Goal: Information Seeking & Learning: Learn about a topic

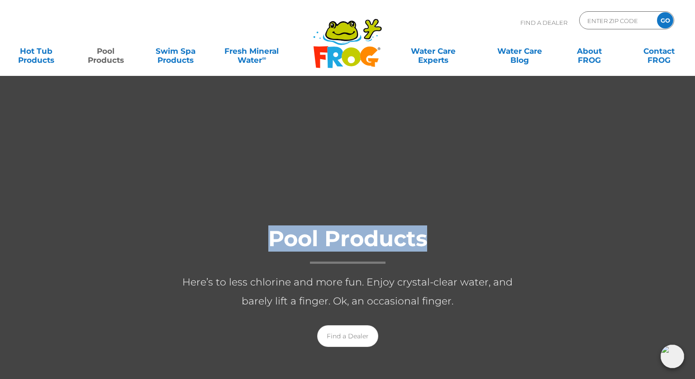
drag, startPoint x: 266, startPoint y: 234, endPoint x: 468, endPoint y: 234, distance: 202.1
click at [468, 234] on h1 "Pool Products" at bounding box center [347, 245] width 362 height 37
copy h1 "Pool Products"
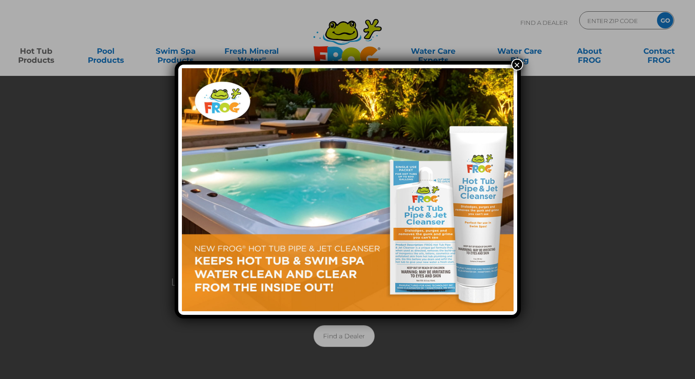
click at [515, 64] on button "×" at bounding box center [517, 65] width 12 height 12
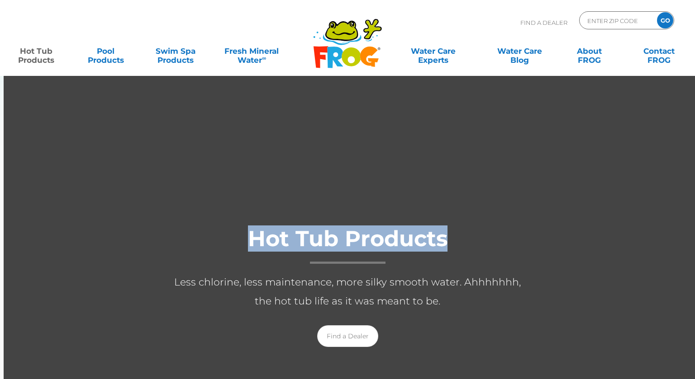
drag, startPoint x: 243, startPoint y: 239, endPoint x: 482, endPoint y: 242, distance: 239.2
click at [482, 242] on h1 "Hot Tub Products" at bounding box center [347, 245] width 362 height 37
copy h1 "Hot Tub Products"
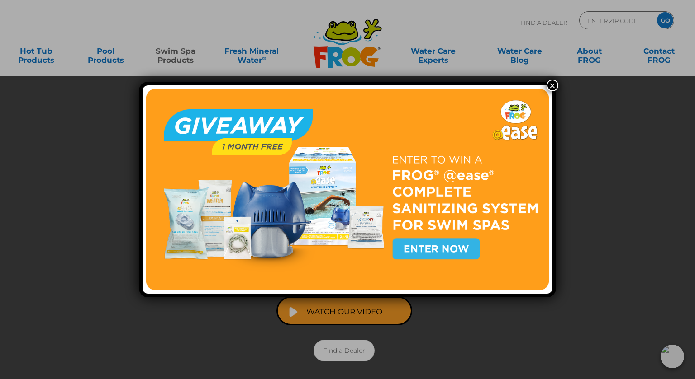
click at [551, 83] on button "×" at bounding box center [552, 86] width 12 height 12
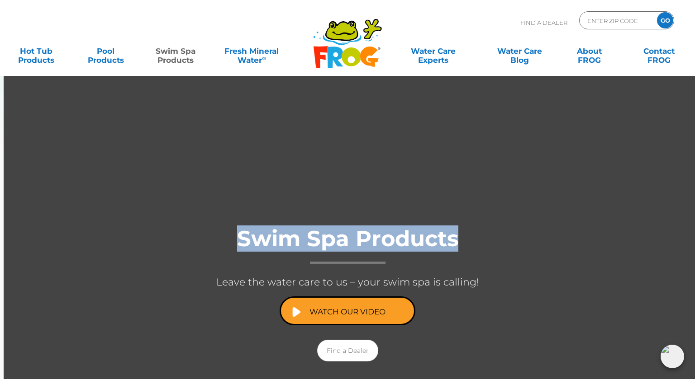
drag, startPoint x: 279, startPoint y: 240, endPoint x: 492, endPoint y: 241, distance: 212.5
click at [492, 241] on h1 "Swim Spa Products" at bounding box center [347, 245] width 362 height 37
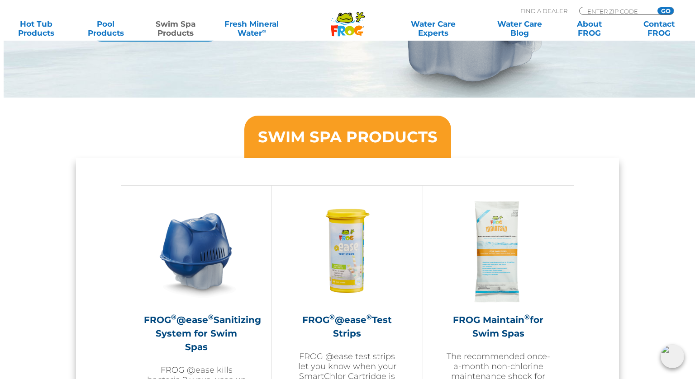
scroll to position [755, 0]
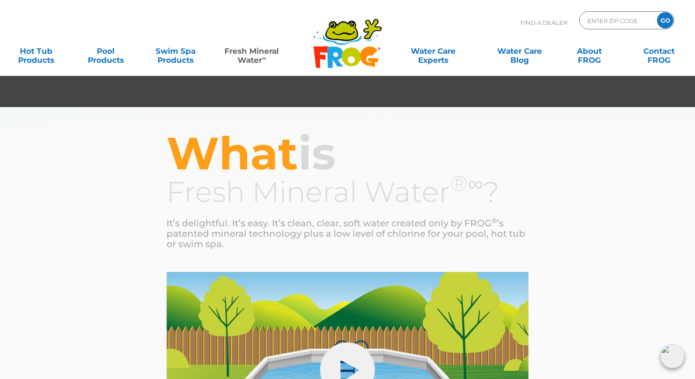
scroll to position [206, 0]
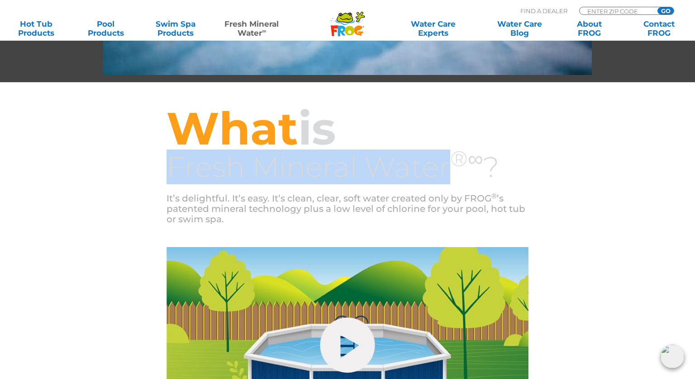
drag, startPoint x: 167, startPoint y: 173, endPoint x: 452, endPoint y: 181, distance: 285.0
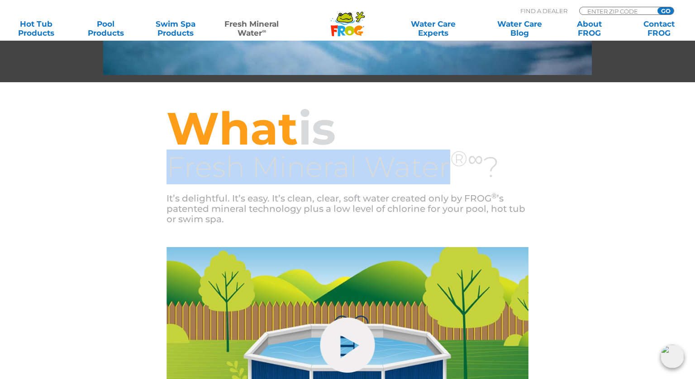
click at [452, 181] on div "What is Fresh Mineral Water ®∞ ? It’s delightful. It’s easy. It’s clean, clear,…" at bounding box center [347, 164] width 543 height 165
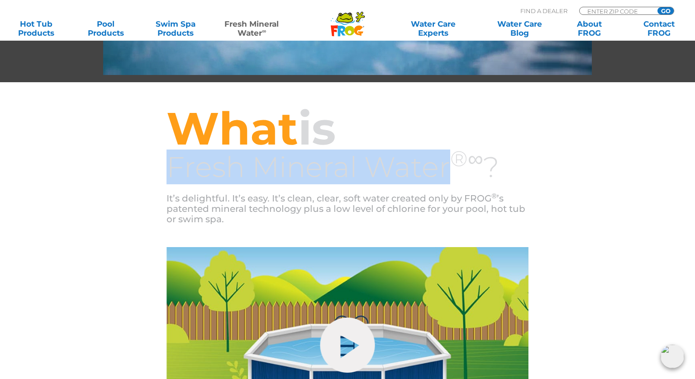
copy h3 "Fresh Mineral Water"
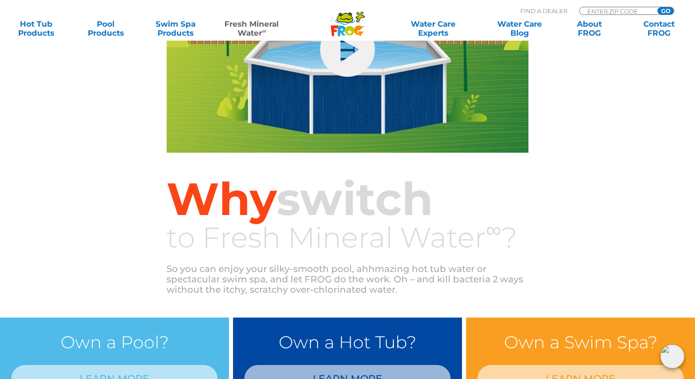
scroll to position [273, 0]
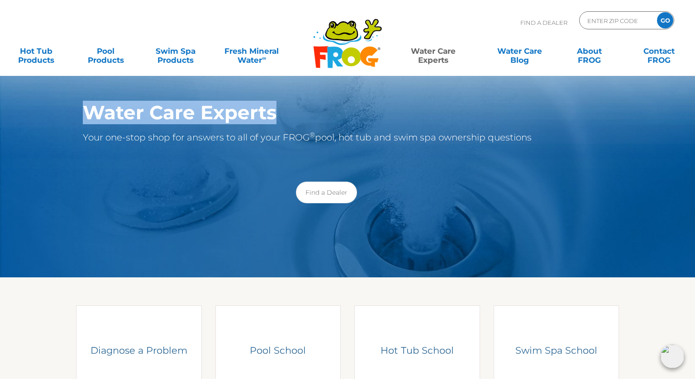
copy h1 "Water Care Experts"
drag, startPoint x: 81, startPoint y: 109, endPoint x: 275, endPoint y: 108, distance: 194.0
click at [275, 108] on div "Water Care Experts Your one-stop shop for answers to all of your FROG ® pool, h…" at bounding box center [347, 156] width 556 height 132
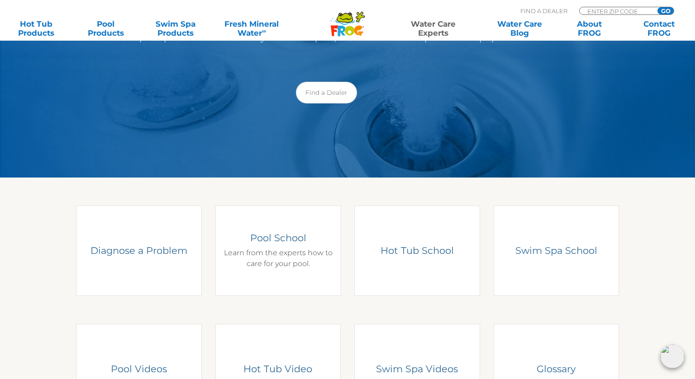
scroll to position [187, 0]
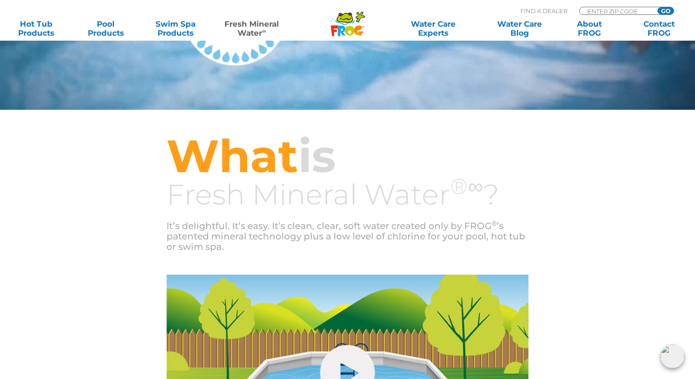
scroll to position [170, 0]
